Goal: Find specific page/section: Find specific page/section

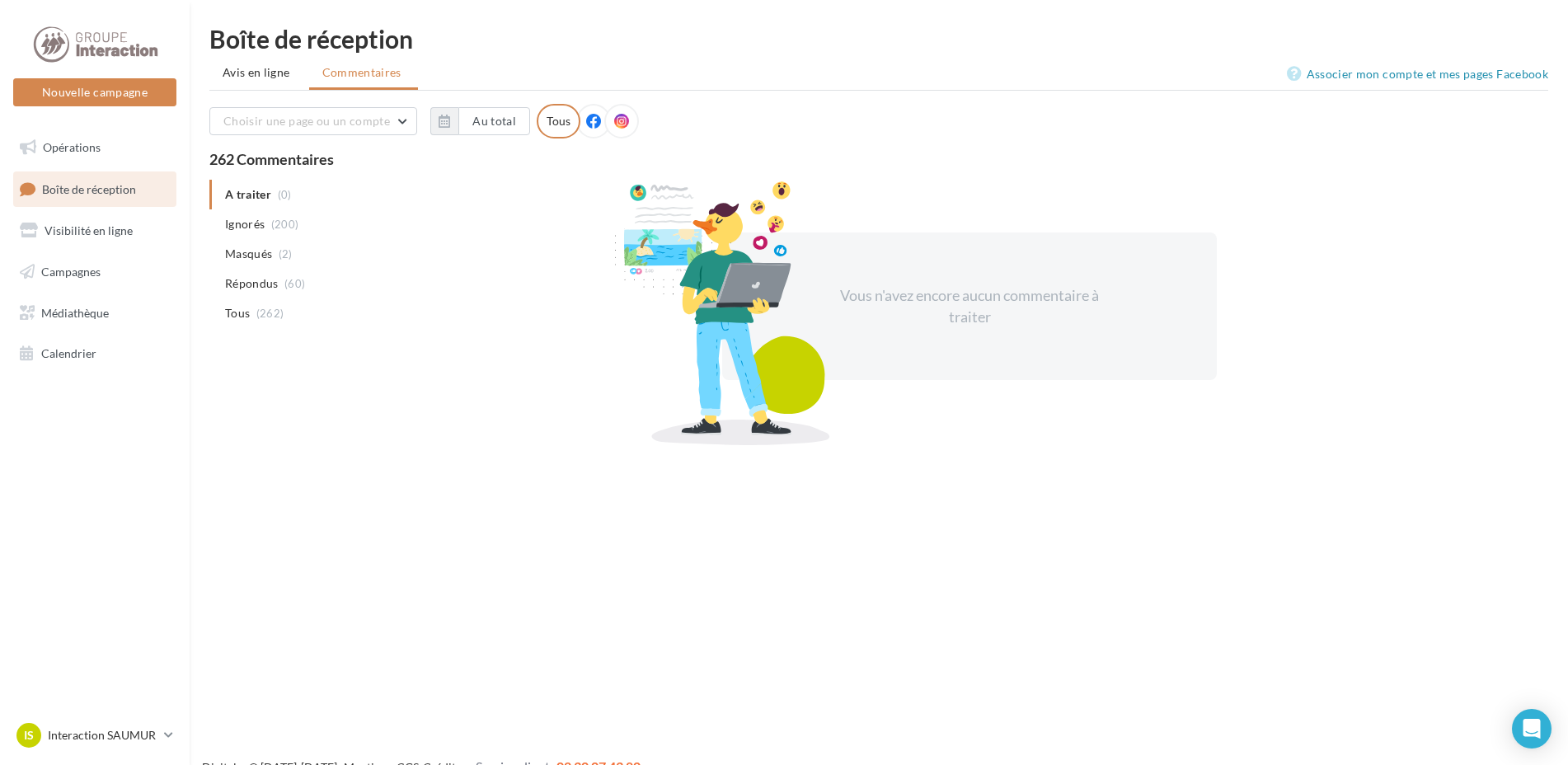
scroll to position [1, 0]
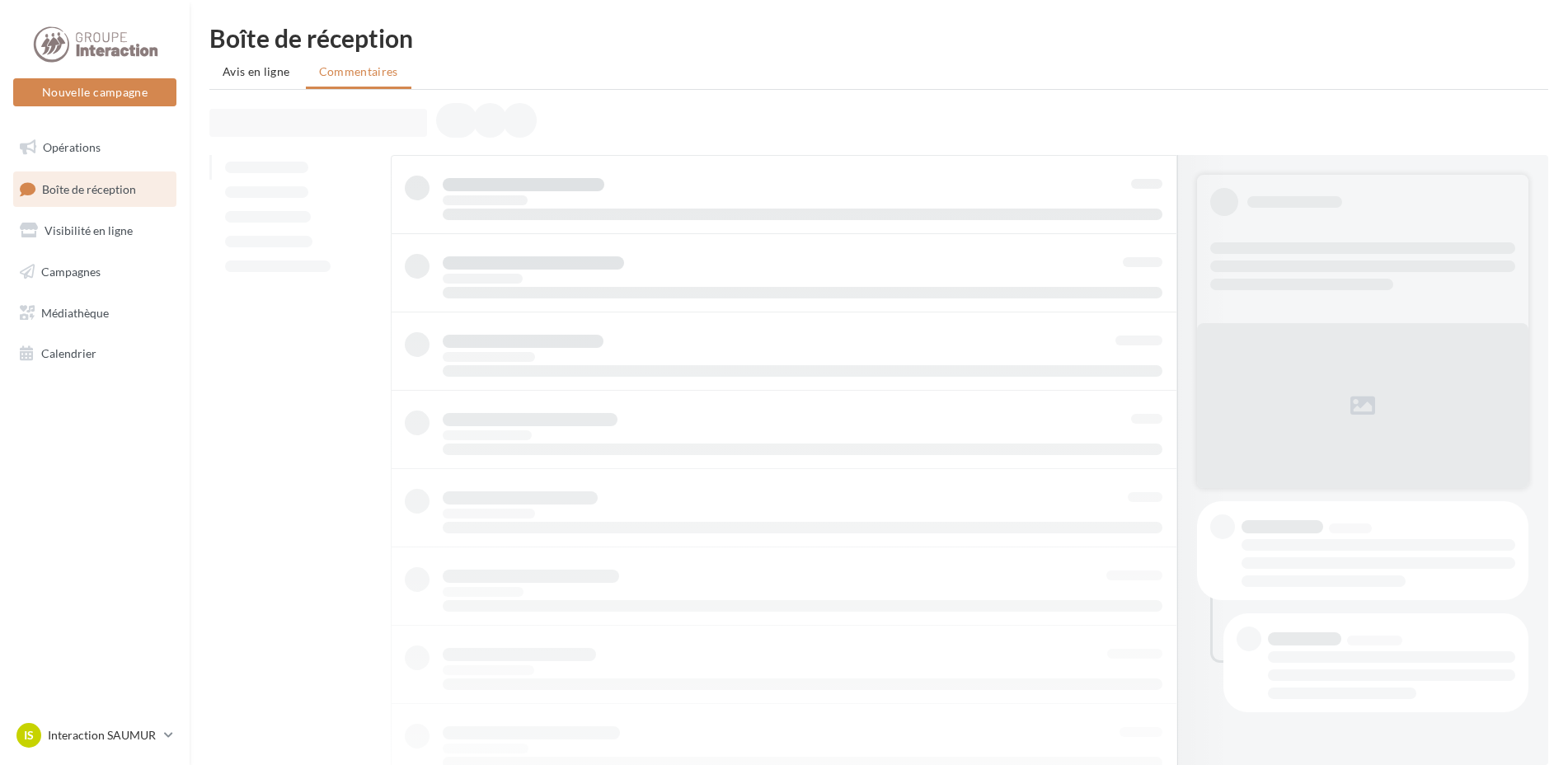
scroll to position [1, 0]
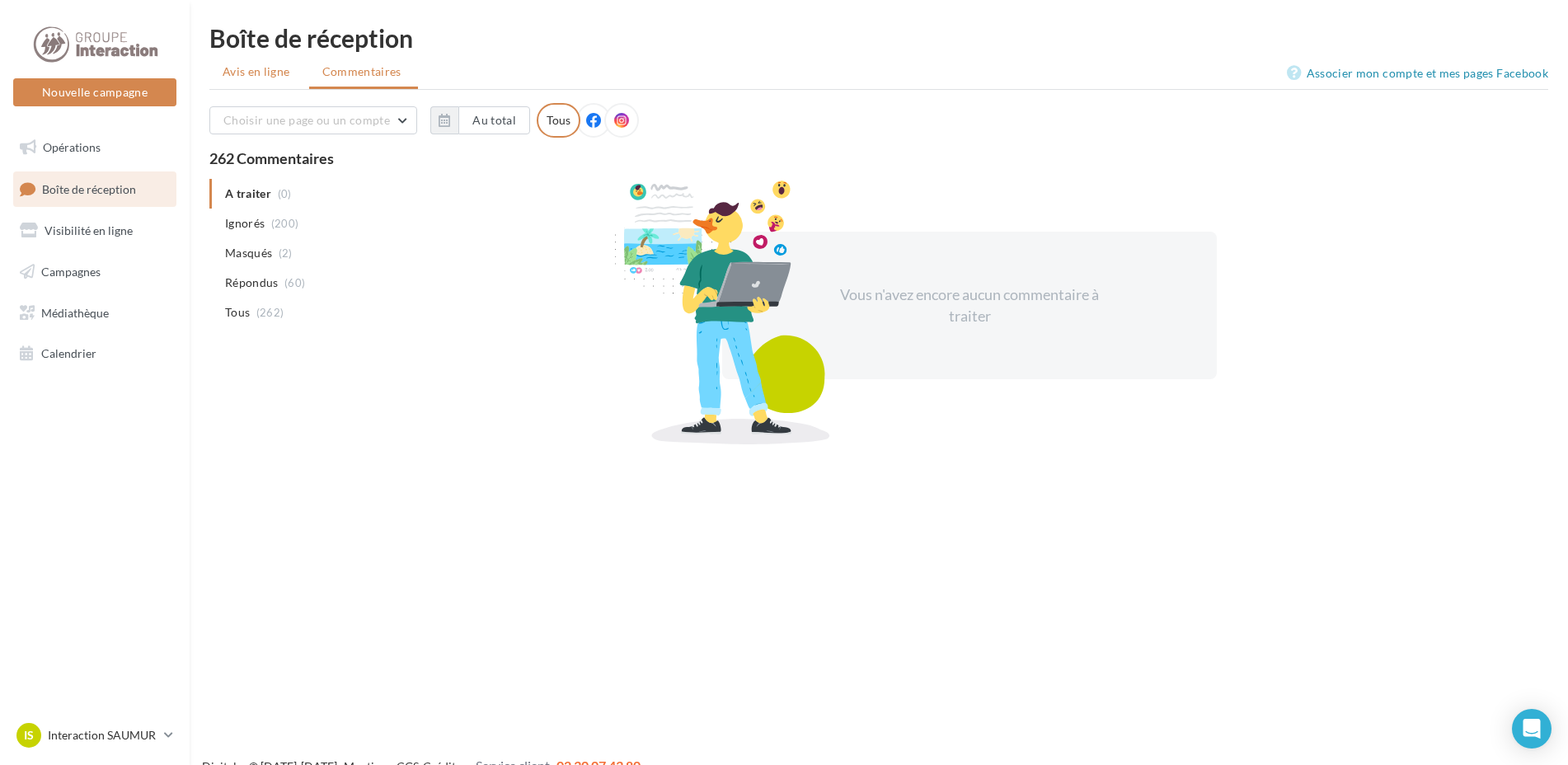
click at [270, 78] on span "Avis en ligne" at bounding box center [256, 71] width 68 height 16
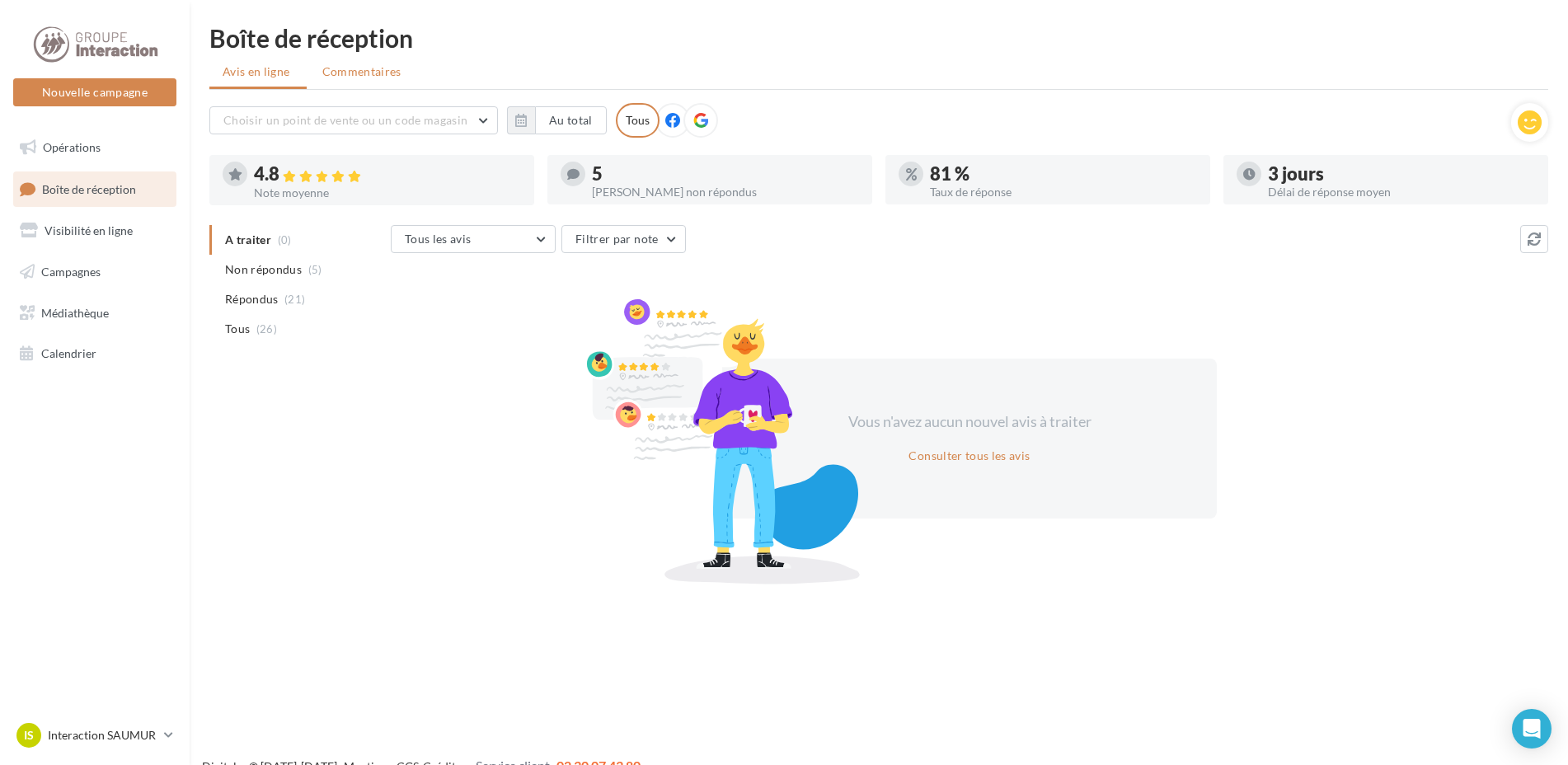
click at [373, 71] on span "Commentaires" at bounding box center [362, 71] width 80 height 16
